Goal: Task Accomplishment & Management: Use online tool/utility

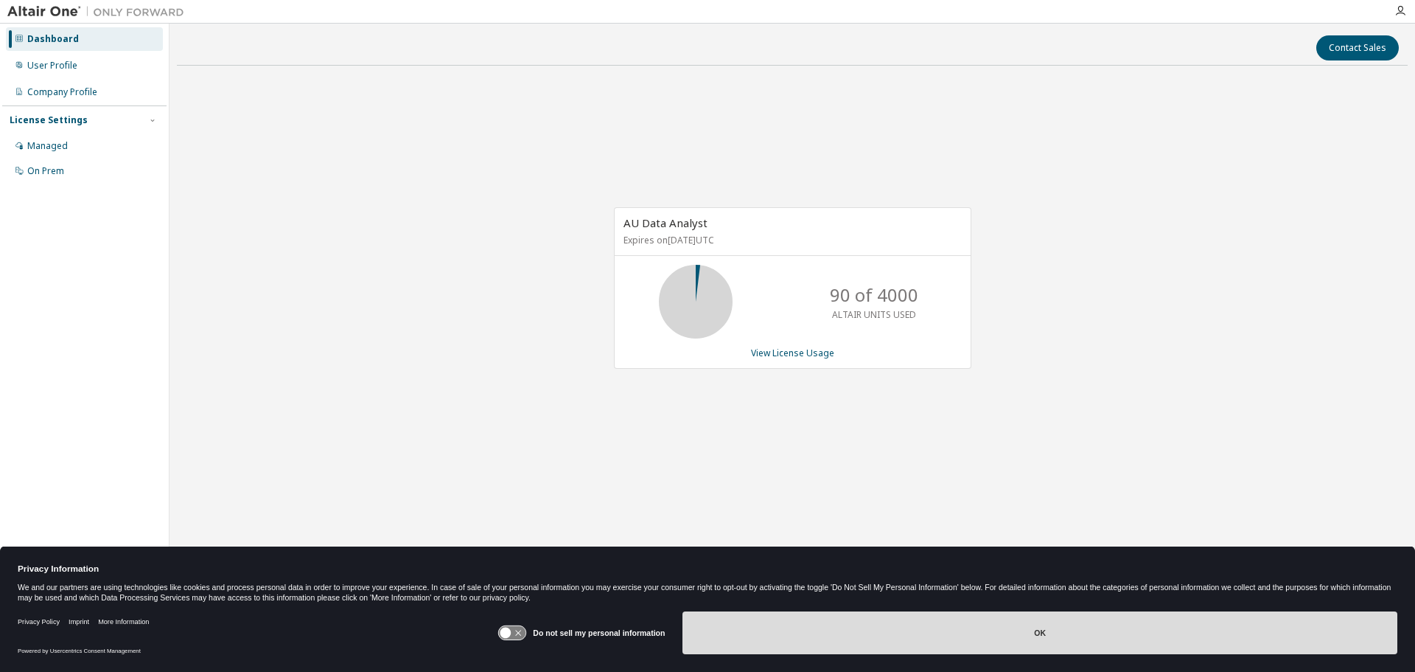
click at [1024, 641] on button "OK" at bounding box center [1040, 632] width 715 height 43
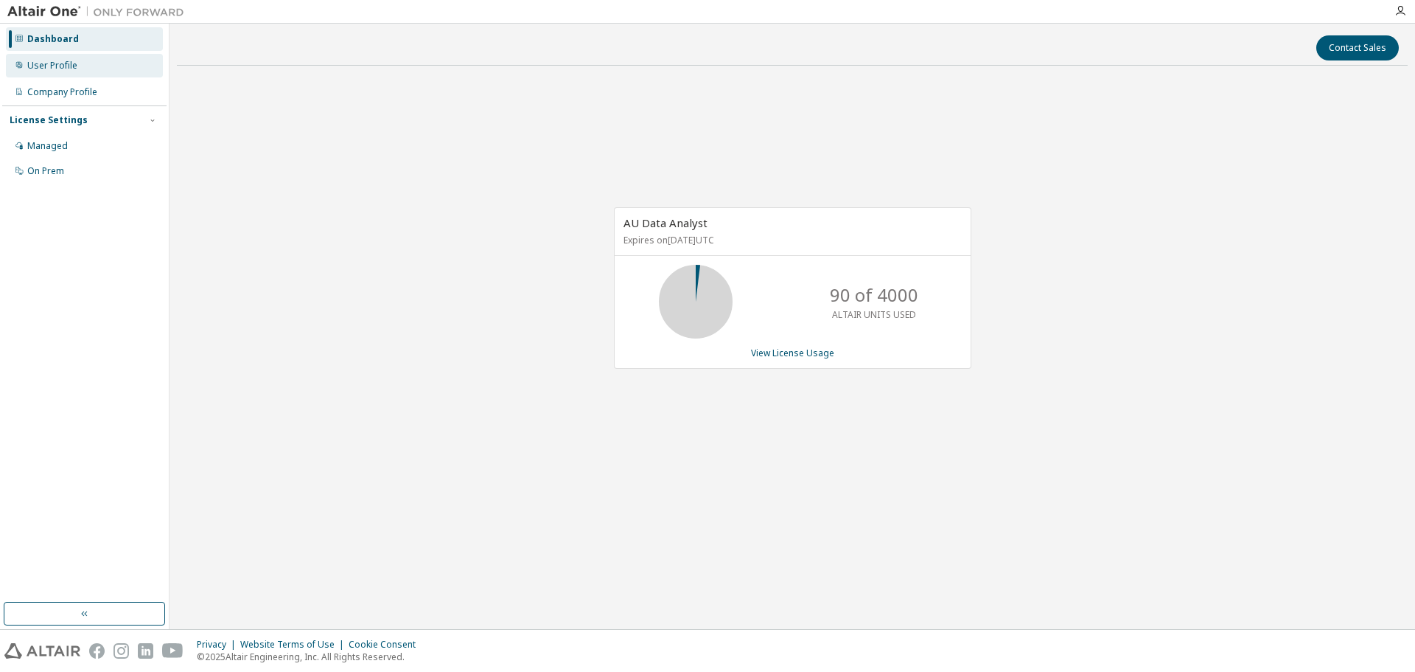
click at [78, 71] on div "User Profile" at bounding box center [84, 66] width 157 height 24
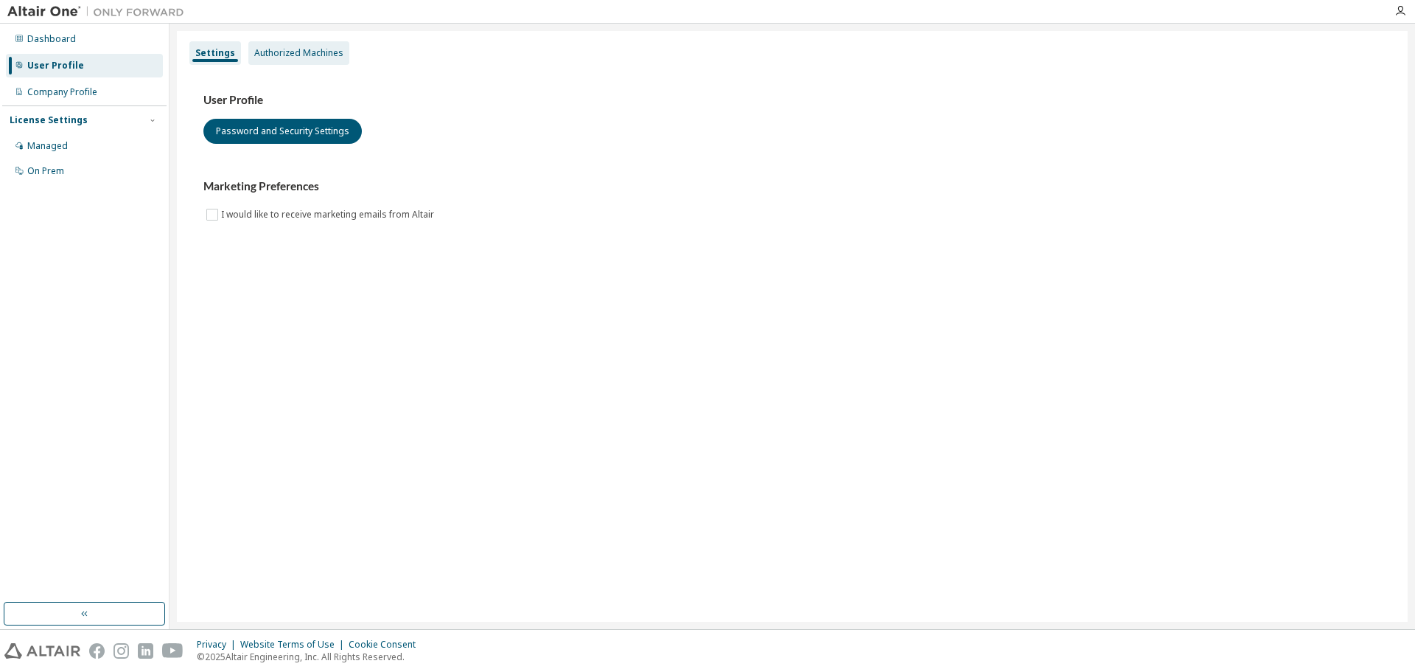
click at [307, 52] on div "Authorized Machines" at bounding box center [298, 53] width 89 height 12
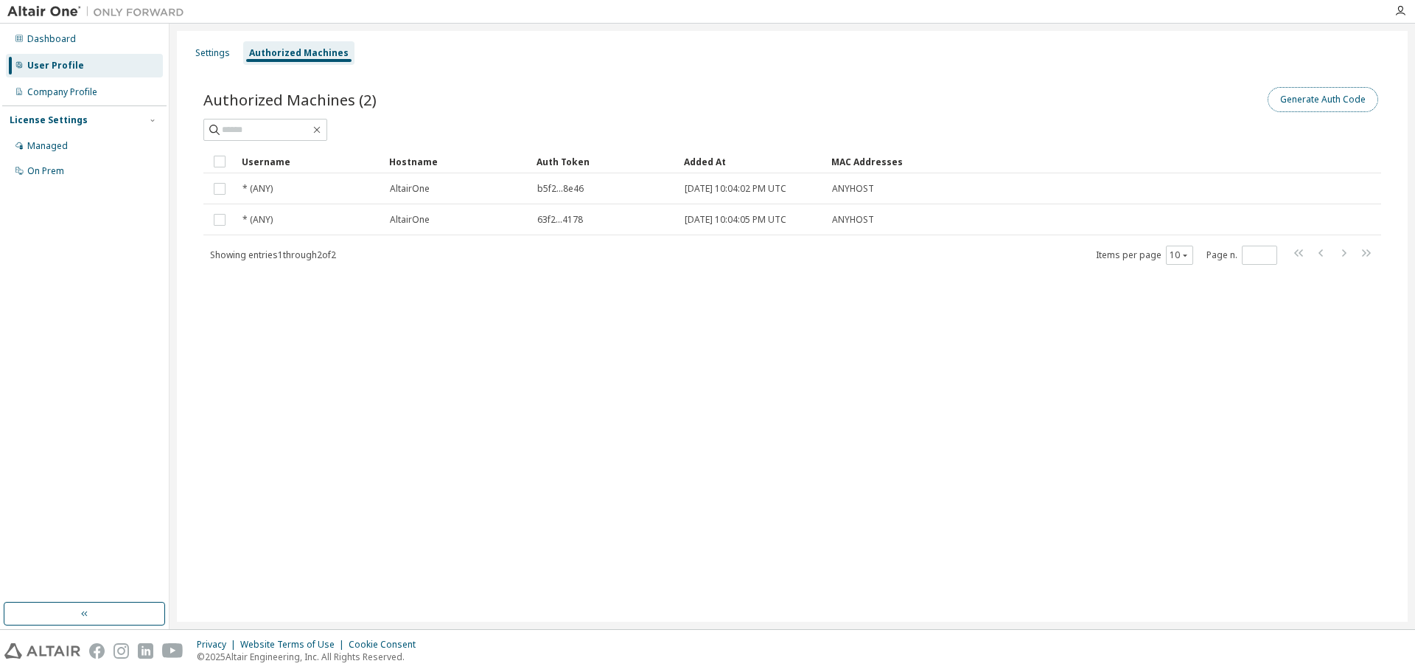
click at [1304, 96] on button "Generate Auth Code" at bounding box center [1323, 99] width 111 height 25
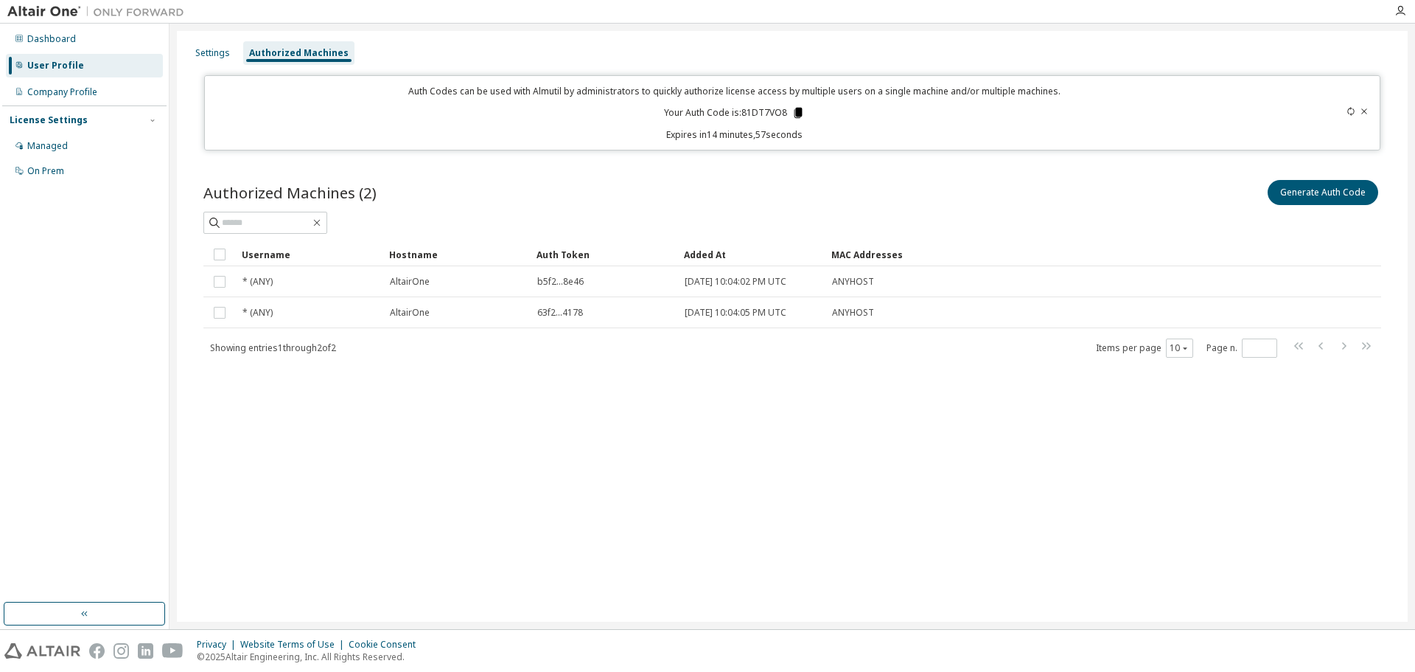
click at [797, 109] on icon at bounding box center [799, 113] width 8 height 10
click at [1068, 181] on div "Generate Auth Code" at bounding box center [1086, 192] width 589 height 31
